Goal: Task Accomplishment & Management: Use online tool/utility

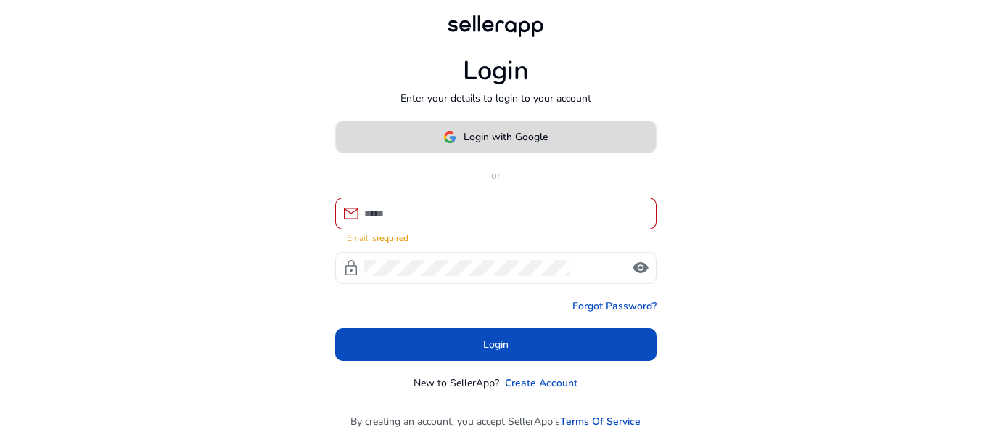
click at [502, 127] on span at bounding box center [496, 137] width 320 height 35
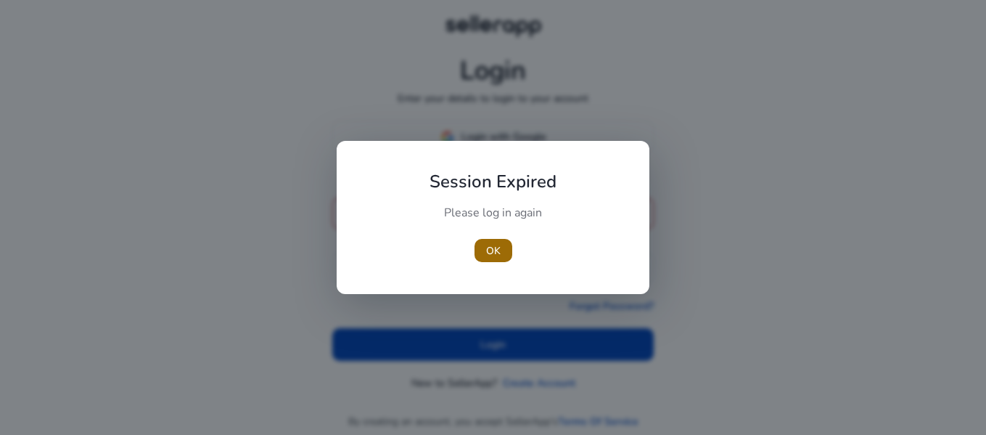
click at [498, 250] on span "OK" at bounding box center [493, 250] width 15 height 15
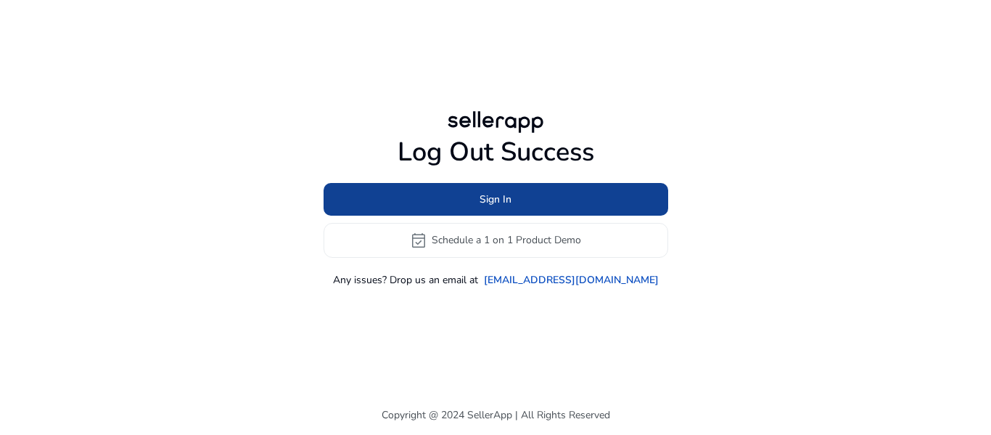
click at [523, 192] on span at bounding box center [496, 198] width 345 height 35
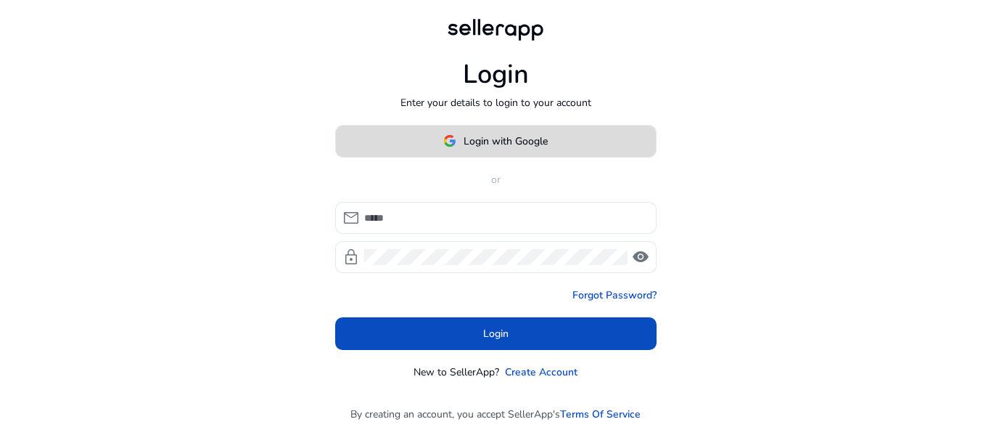
click at [525, 139] on span "Login with Google" at bounding box center [506, 141] width 84 height 15
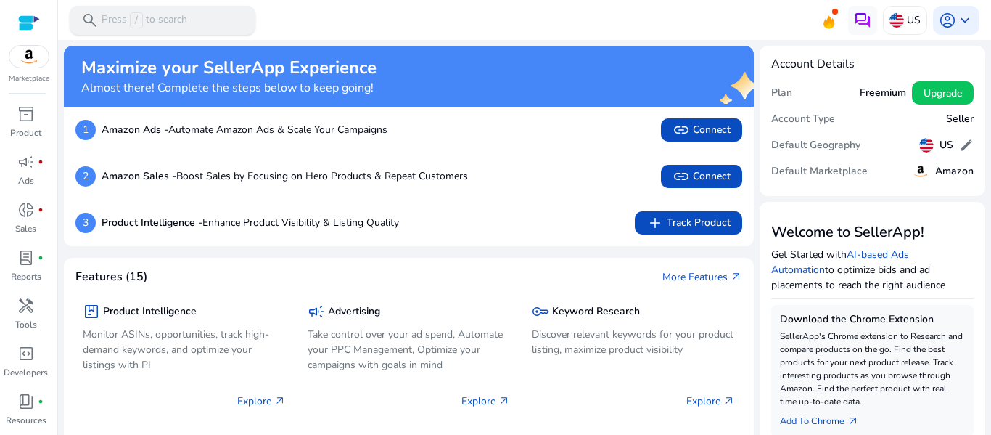
click at [173, 13] on p "Press / to search" at bounding box center [145, 20] width 86 height 16
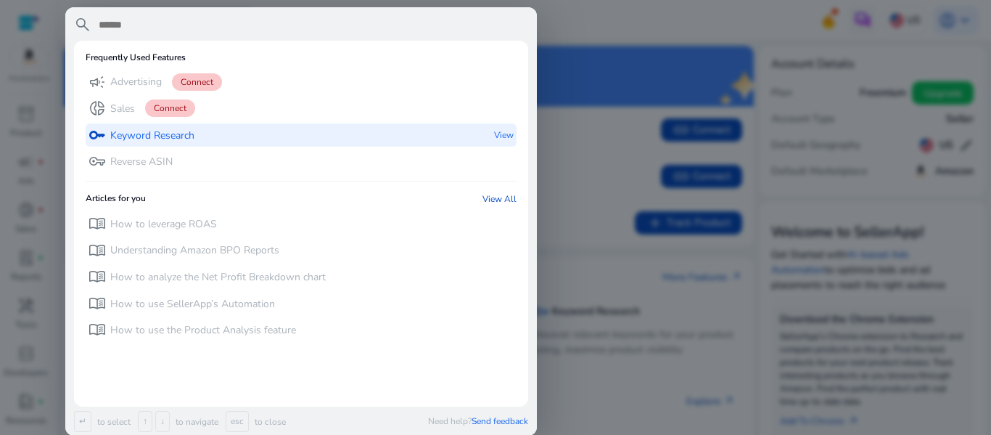
click at [157, 128] on p "Keyword Research" at bounding box center [152, 135] width 84 height 15
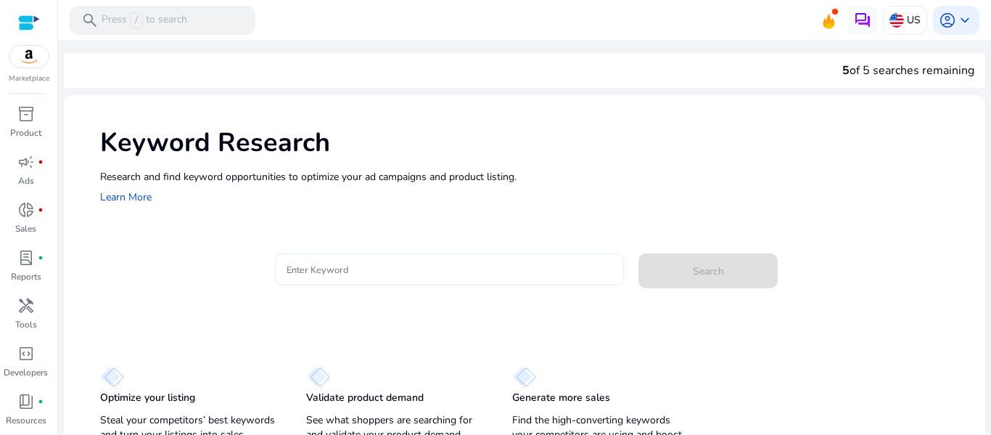
click at [328, 266] on input "Enter Keyword" at bounding box center [450, 269] width 327 height 16
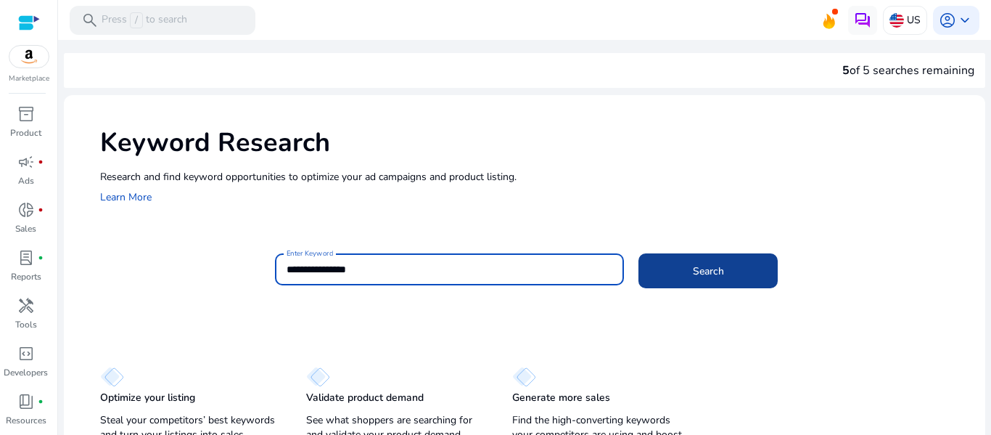
click at [752, 271] on span at bounding box center [707, 270] width 139 height 35
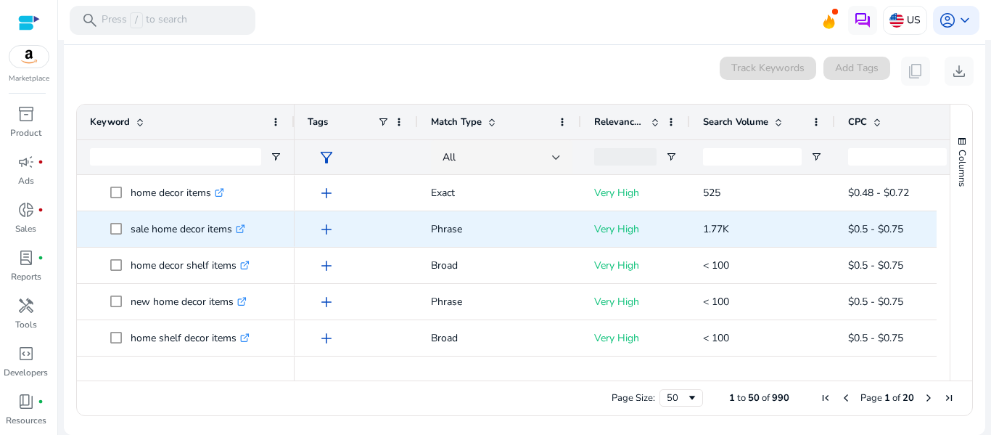
click at [242, 228] on icon ".st0{fill:#2c8af8}" at bounding box center [240, 228] width 9 height 9
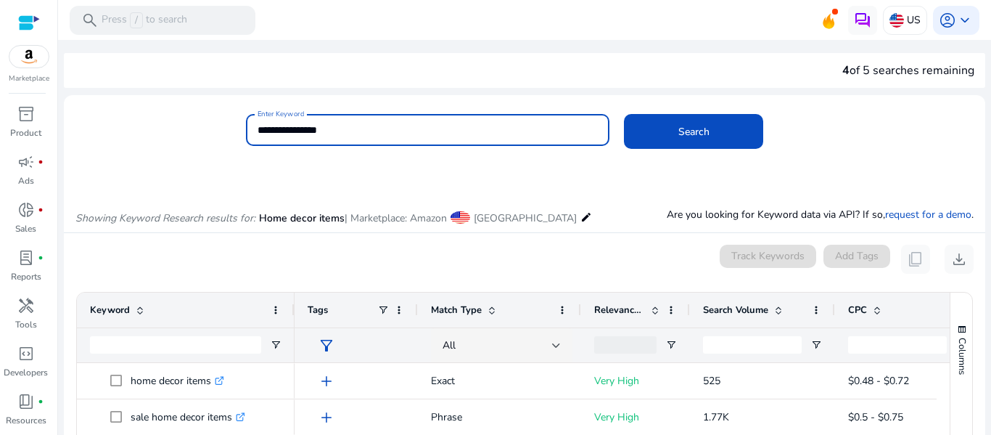
drag, startPoint x: 315, startPoint y: 131, endPoint x: 480, endPoint y: 108, distance: 166.3
click at [480, 108] on mat-card "**********" at bounding box center [524, 137] width 921 height 70
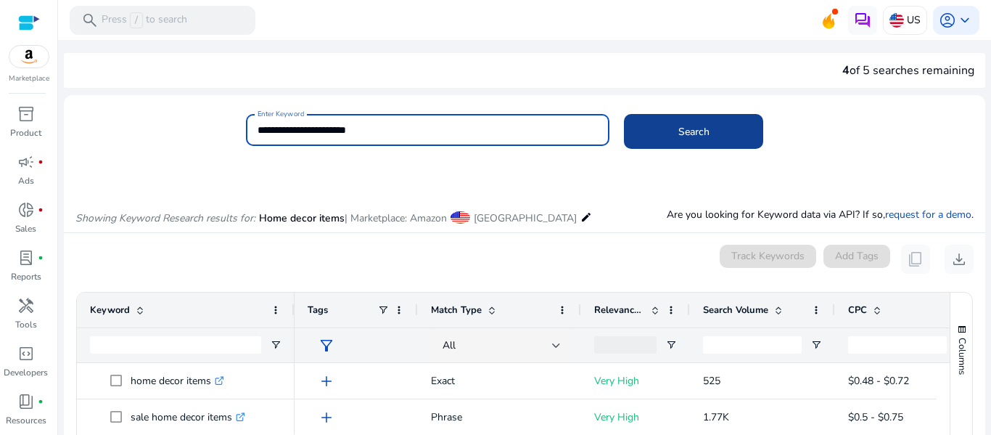
type input "**********"
click at [707, 131] on span at bounding box center [693, 131] width 139 height 35
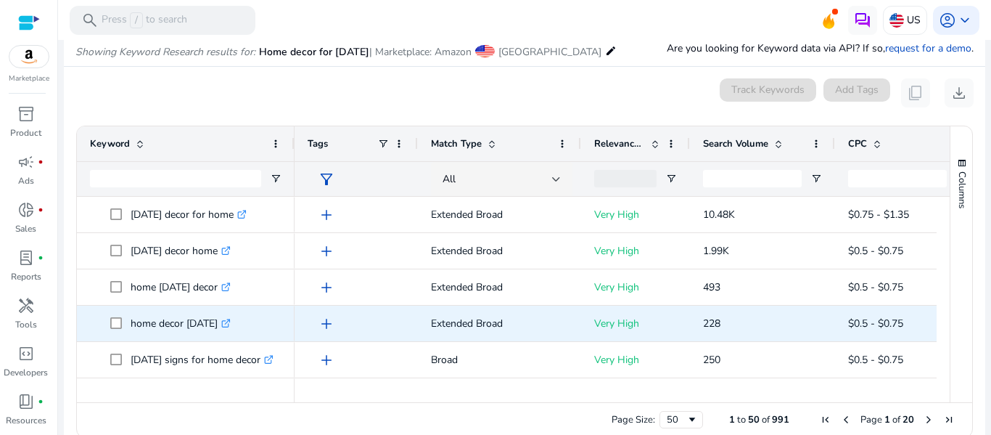
scroll to position [173, 0]
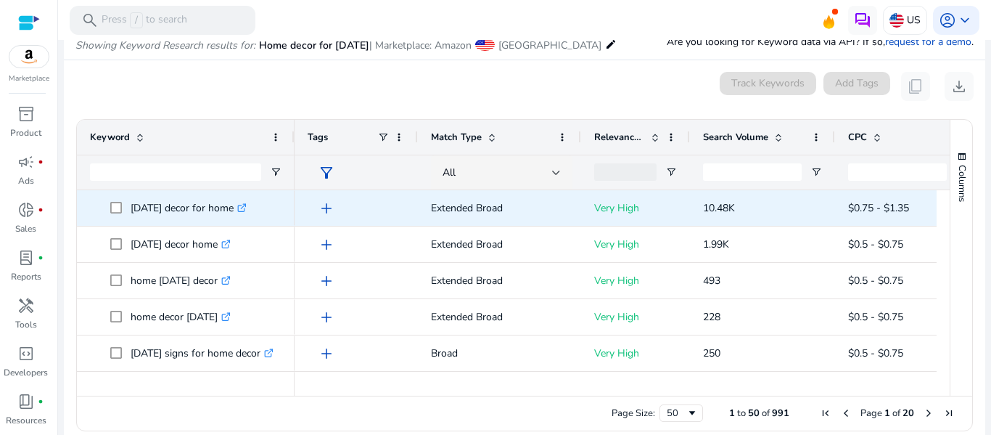
click at [247, 208] on icon ".st0{fill:#2c8af8}" at bounding box center [241, 207] width 9 height 9
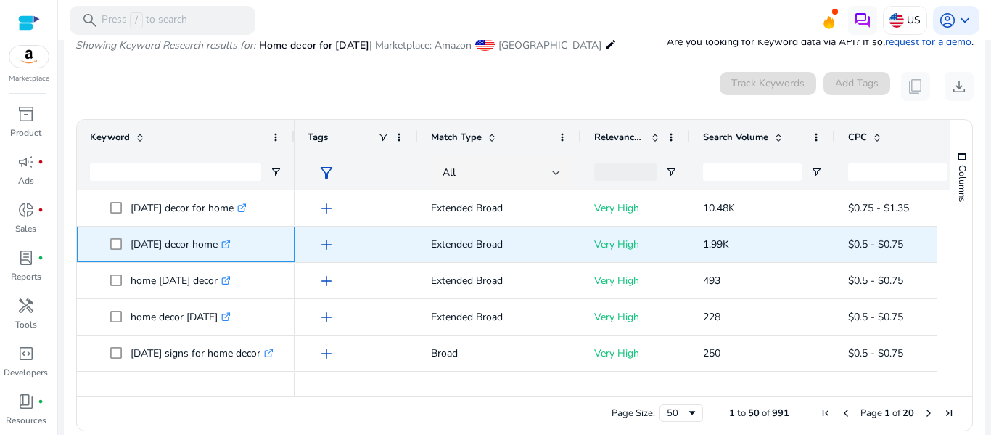
click at [229, 244] on icon at bounding box center [225, 244] width 7 height 7
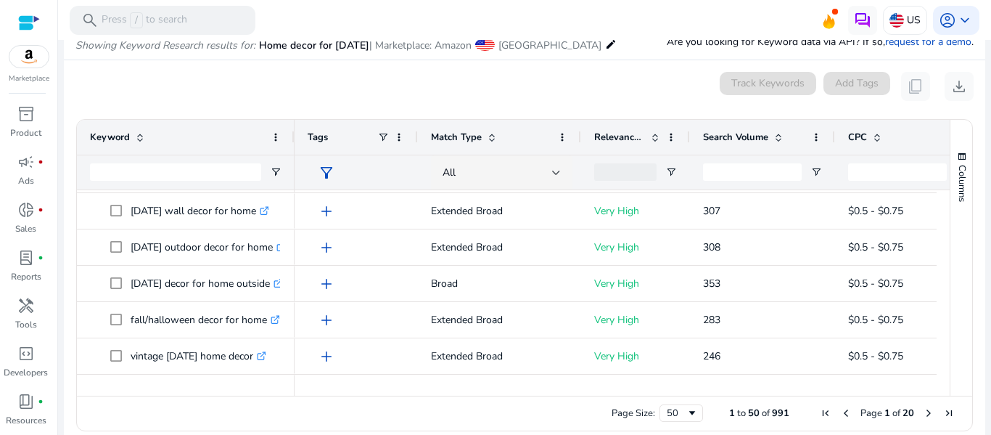
scroll to position [219, 0]
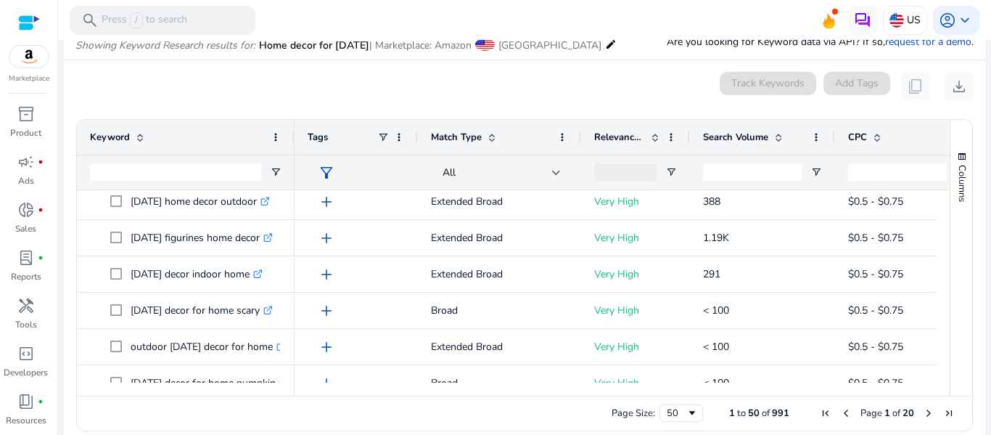
drag, startPoint x: 945, startPoint y: 245, endPoint x: 945, endPoint y: 257, distance: 11.6
click at [950, 257] on div "Columns" at bounding box center [961, 258] width 22 height 276
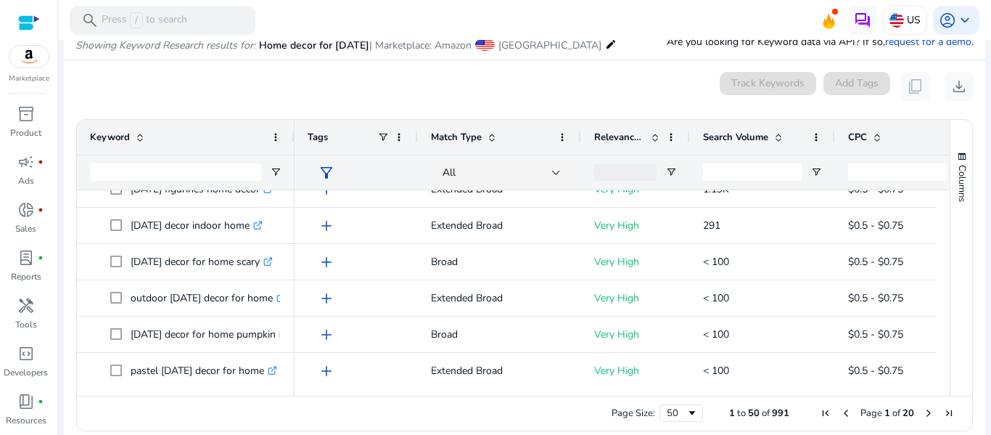
scroll to position [458, 0]
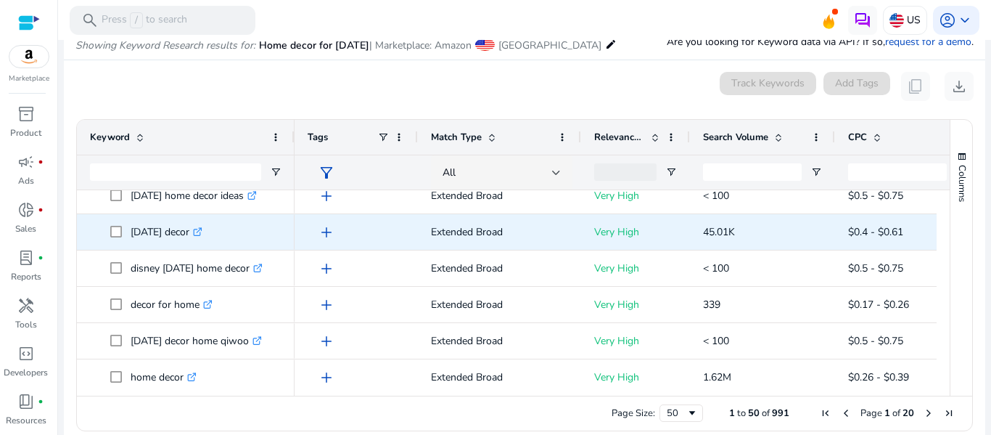
click at [202, 232] on icon ".st0{fill:#2c8af8}" at bounding box center [197, 231] width 9 height 9
